Goal: Transaction & Acquisition: Purchase product/service

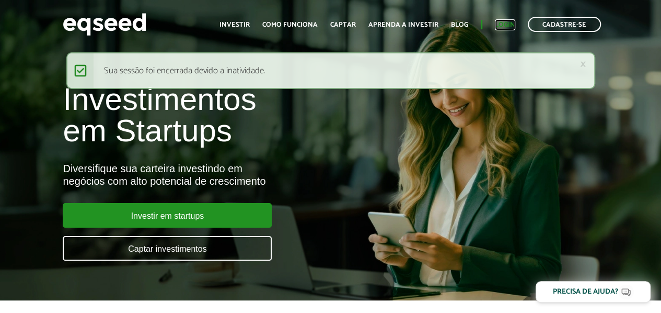
click at [507, 26] on link "Login" at bounding box center [505, 24] width 20 height 7
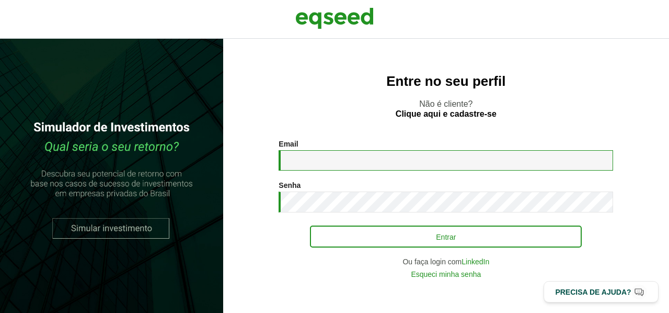
type input "**********"
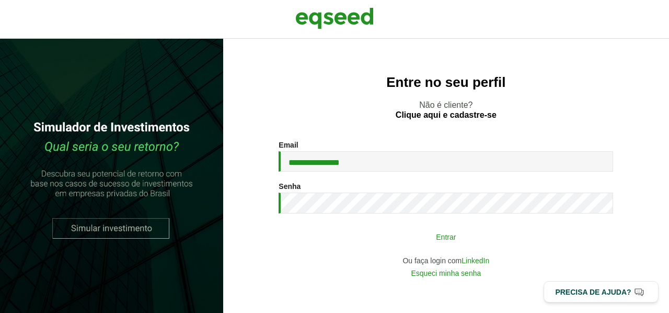
click at [425, 238] on button "Entrar" at bounding box center [446, 236] width 272 height 20
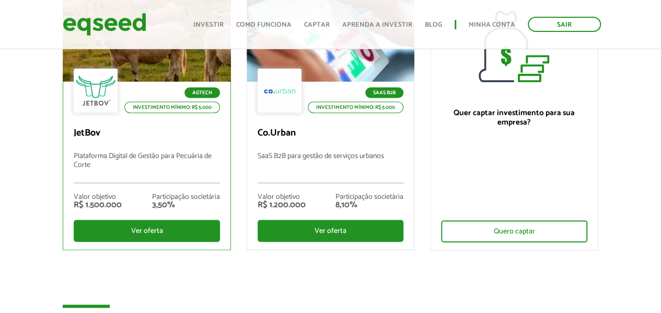
scroll to position [157, 0]
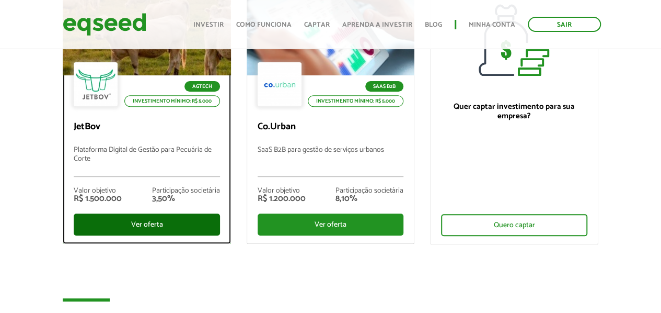
click at [147, 220] on div "Ver oferta" at bounding box center [147, 224] width 146 height 22
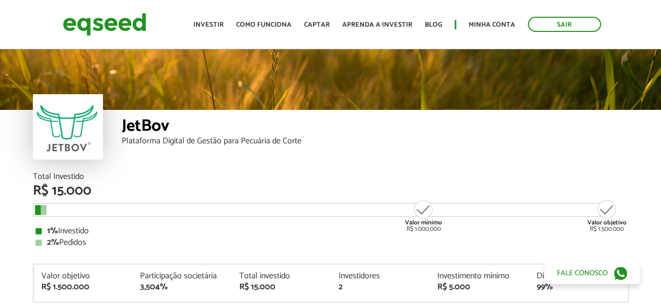
scroll to position [1056, 0]
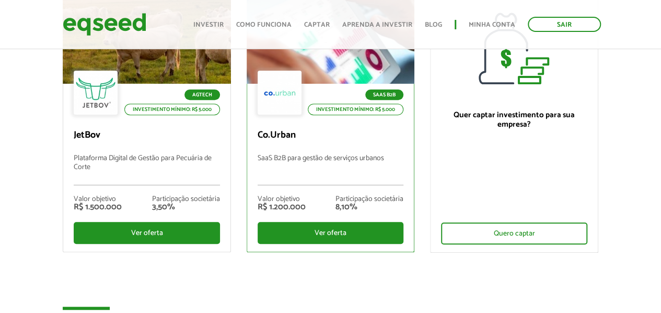
scroll to position [209, 0]
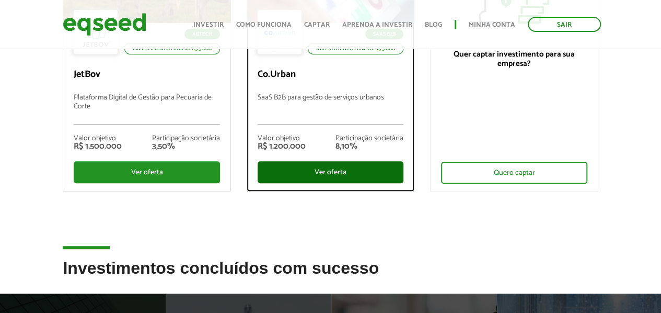
click at [338, 172] on div "Ver oferta" at bounding box center [331, 172] width 146 height 22
